Goal: Task Accomplishment & Management: Use online tool/utility

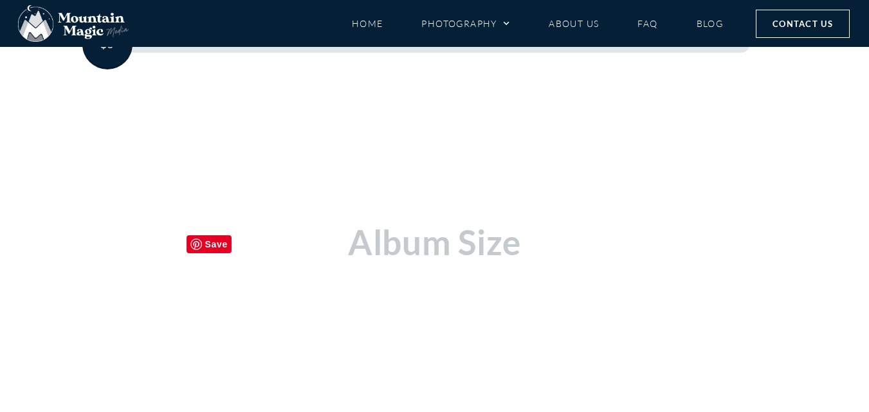
scroll to position [282, 0]
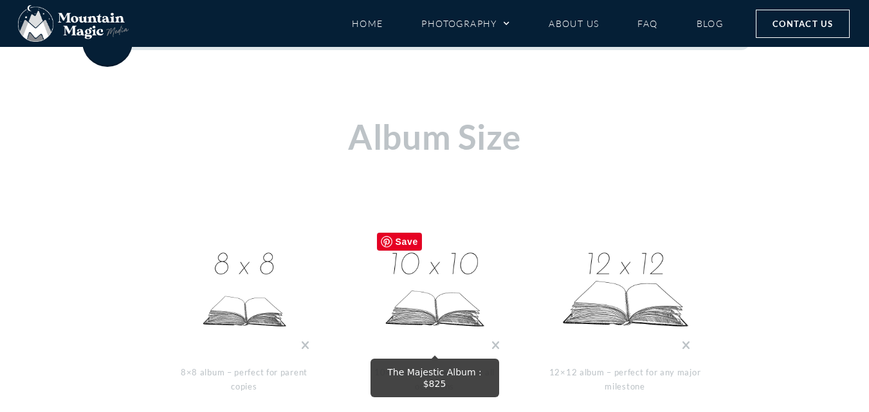
click at [460, 297] on img at bounding box center [435, 290] width 129 height 129
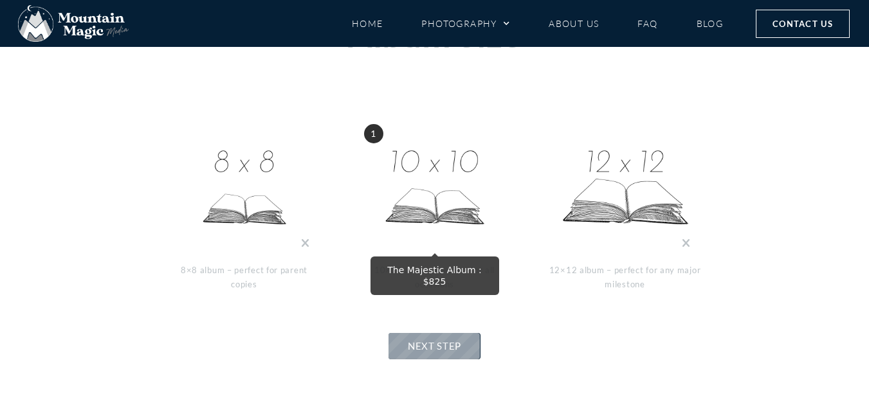
scroll to position [475, 0]
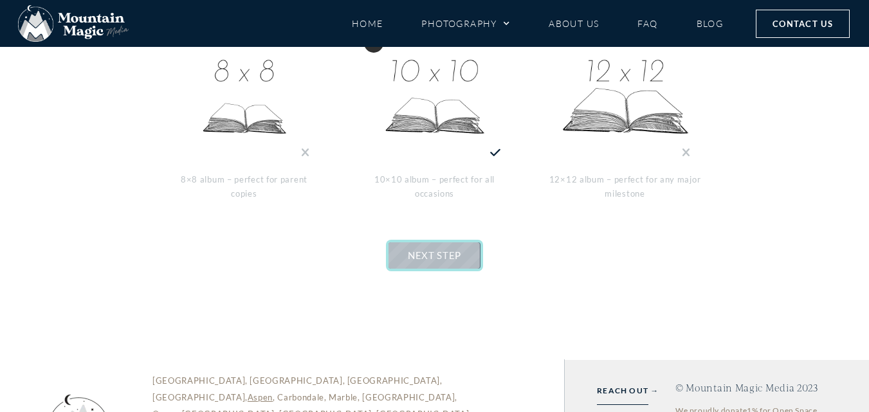
click at [443, 261] on link "NEXT STEP" at bounding box center [435, 256] width 92 height 26
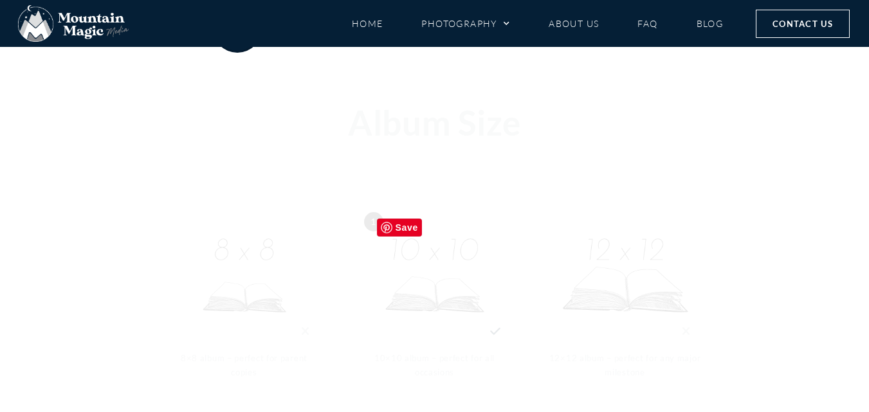
scroll to position [282, 0]
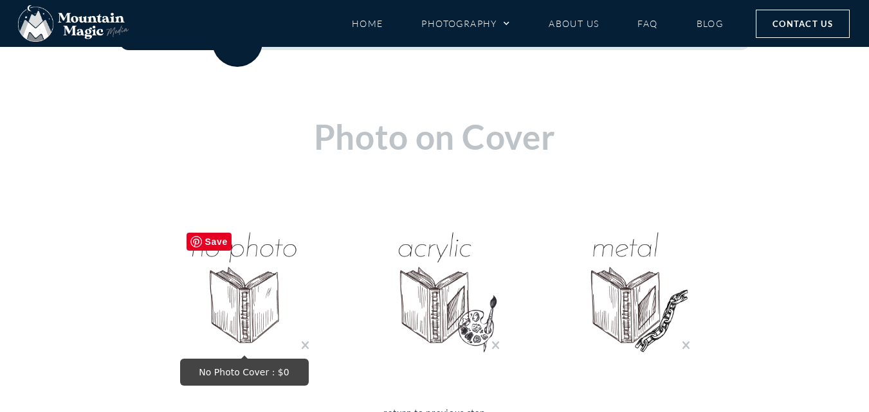
click at [190, 320] on img "No Photo Cover : $0" at bounding box center [244, 290] width 129 height 129
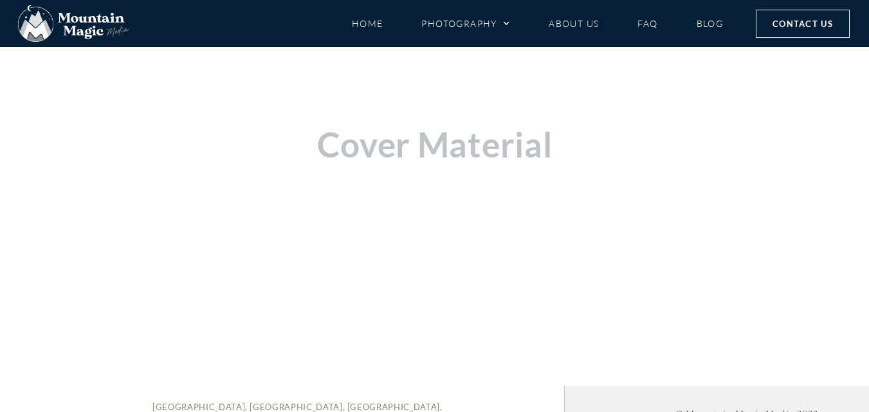
scroll to position [411, 0]
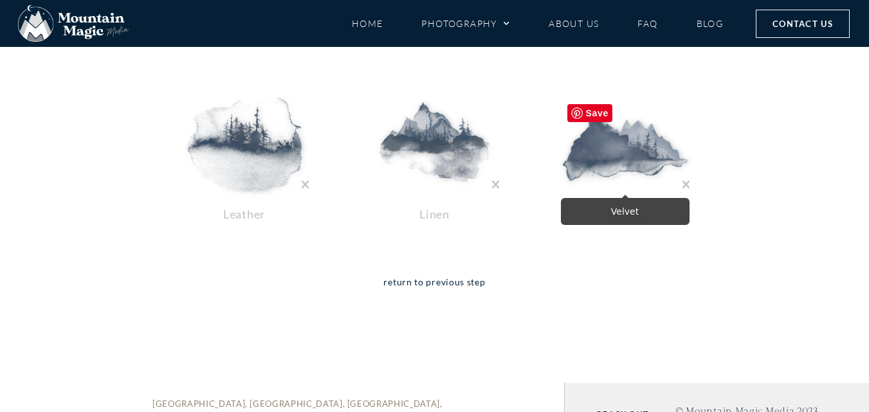
click at [604, 156] on img at bounding box center [625, 146] width 129 height 96
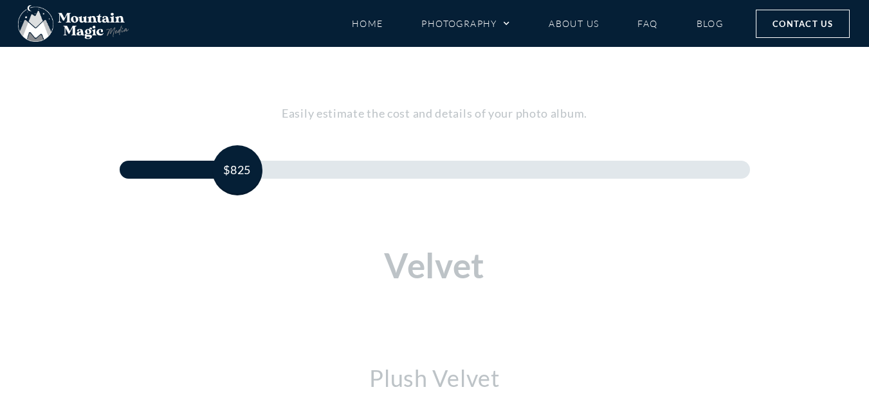
click at [386, 277] on h2 "Velvet" at bounding box center [435, 265] width 772 height 37
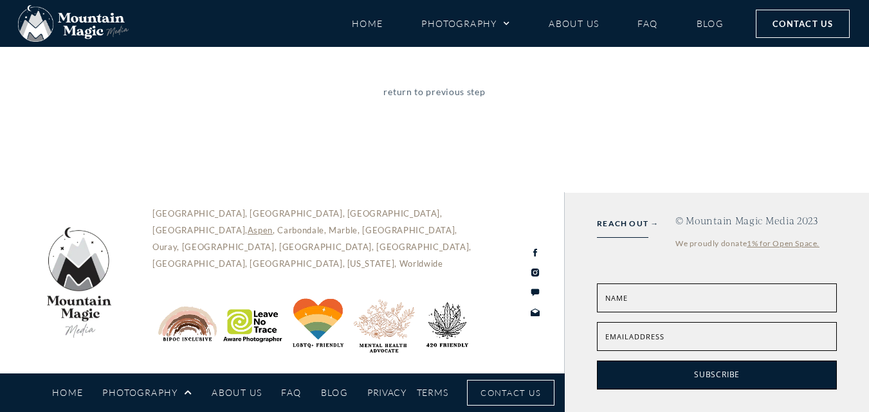
click at [443, 93] on link "return to previous step" at bounding box center [434, 100] width 102 height 33
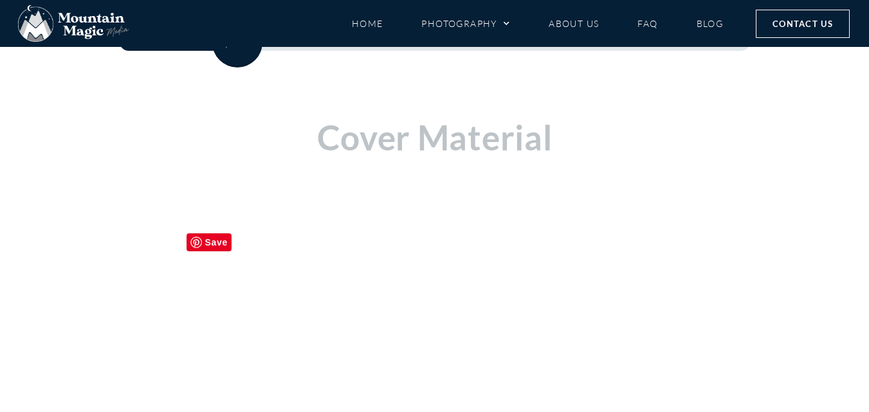
scroll to position [282, 0]
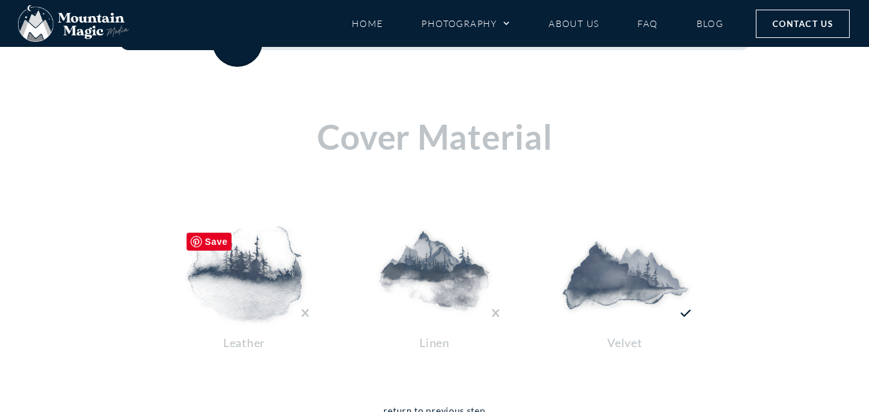
click at [261, 278] on img at bounding box center [244, 274] width 129 height 96
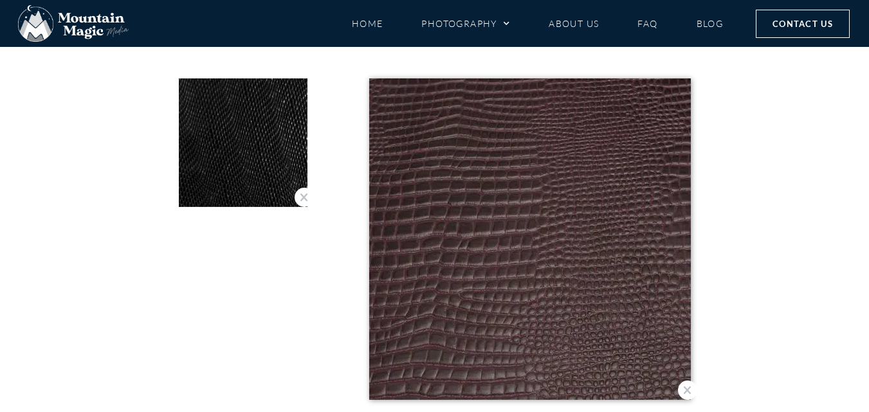
scroll to position [5493, 0]
